Goal: Check status: Check status

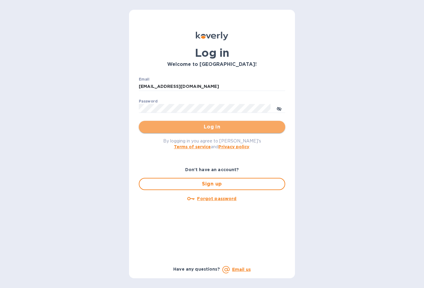
click at [201, 129] on span "Log in" at bounding box center [212, 126] width 137 height 7
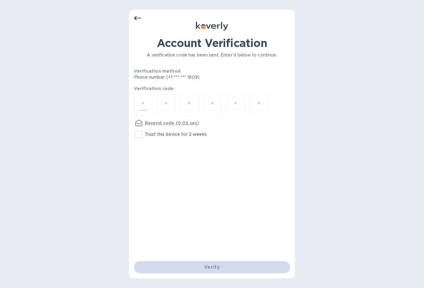
click at [145, 102] on input "number" at bounding box center [143, 104] width 8 height 11
type input "1"
type input "6"
type input "5"
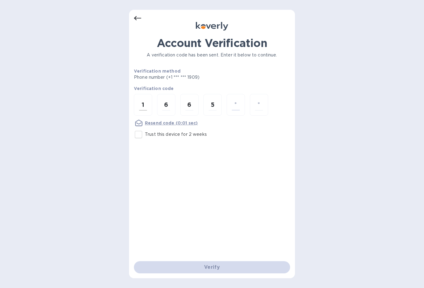
type input "8"
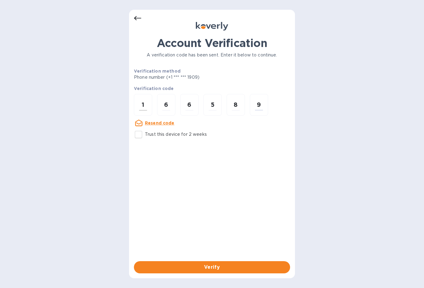
type input "9"
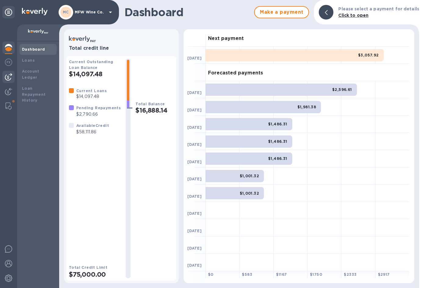
click at [7, 78] on img at bounding box center [8, 76] width 7 height 7
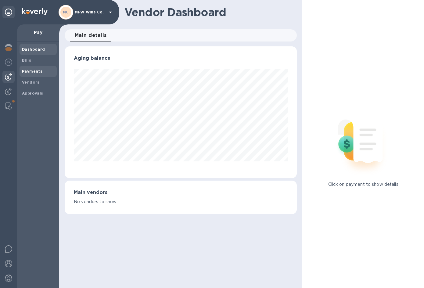
scroll to position [132, 232]
click at [31, 72] on b "Payments" at bounding box center [32, 71] width 20 height 5
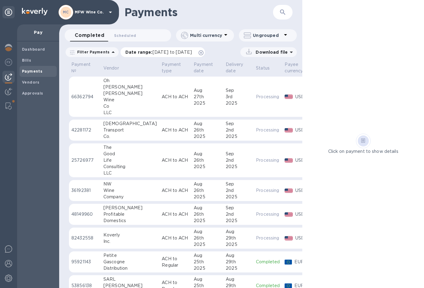
click at [192, 53] on span "[DATE] to [DATE]" at bounding box center [172, 52] width 39 height 5
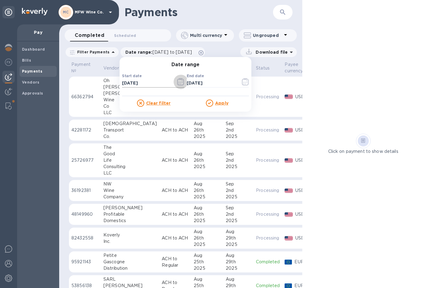
click at [177, 80] on icon "button" at bounding box center [180, 81] width 7 height 7
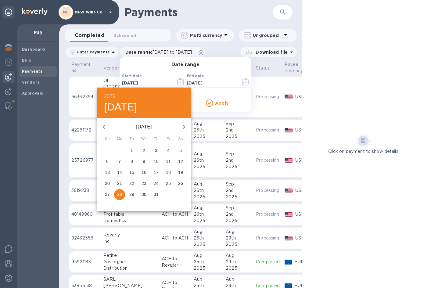
click at [105, 126] on icon "button" at bounding box center [103, 126] width 7 height 7
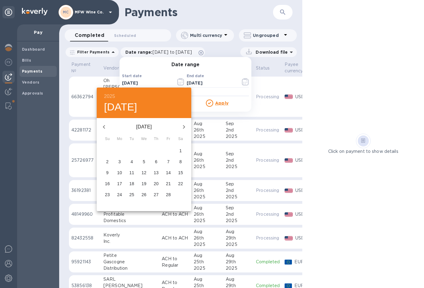
click at [105, 126] on icon "button" at bounding box center [103, 126] width 7 height 7
click at [145, 150] on p "1" at bounding box center [144, 150] width 2 height 6
type input "[DATE]"
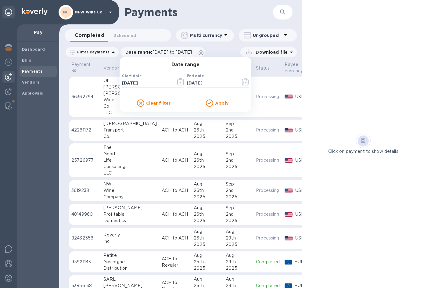
click at [218, 104] on u "Apply" at bounding box center [221, 103] width 13 height 5
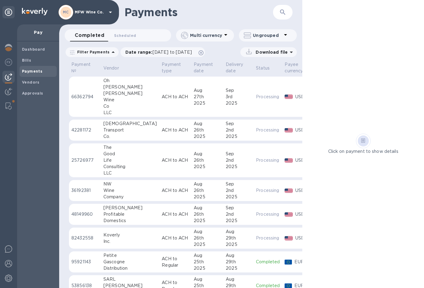
click at [277, 13] on button "button" at bounding box center [283, 12] width 15 height 15
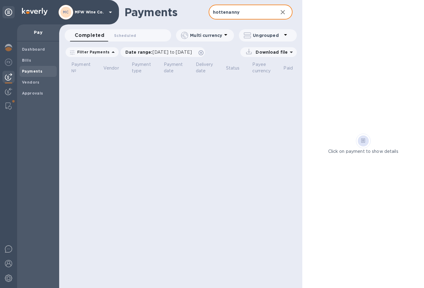
click at [221, 12] on input "hottenanny" at bounding box center [241, 12] width 65 height 15
click at [228, 13] on input "hootenanny" at bounding box center [241, 12] width 65 height 15
drag, startPoint x: 255, startPoint y: 9, endPoint x: 195, endPoint y: 12, distance: 60.2
click at [195, 12] on div "Payments hootennany ​" at bounding box center [180, 12] width 243 height 24
type input "hootennany"
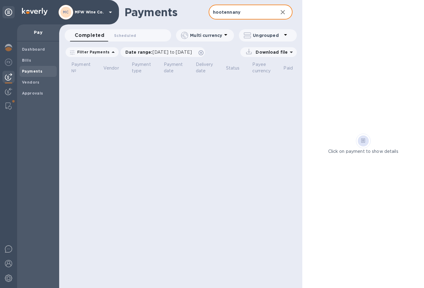
click at [286, 11] on icon "button" at bounding box center [282, 12] width 7 height 7
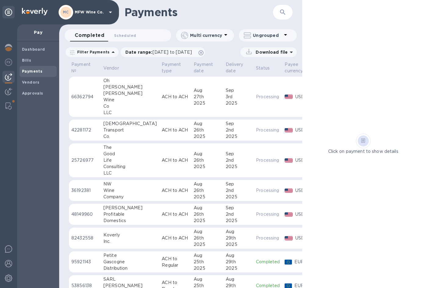
click at [284, 13] on icon "button" at bounding box center [282, 11] width 5 height 5
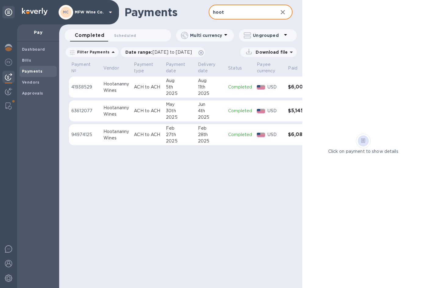
type input "hoot"
click at [95, 109] on p "63612077" at bounding box center [84, 111] width 27 height 6
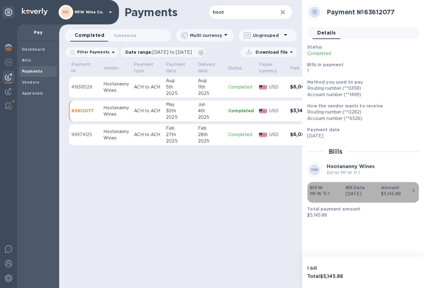
click at [355, 189] on b "Bill Date" at bounding box center [355, 187] width 19 height 5
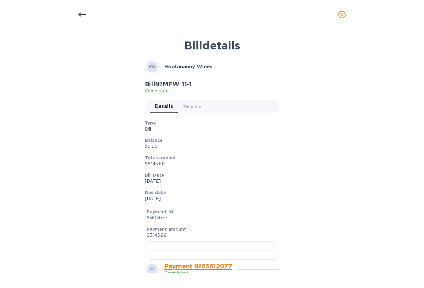
click at [341, 16] on icon "close" at bounding box center [342, 15] width 6 height 6
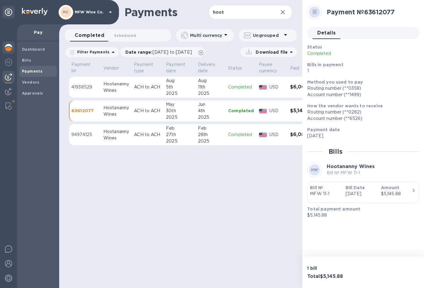
click at [9, 47] on img at bounding box center [8, 47] width 7 height 7
